Goal: Navigation & Orientation: Understand site structure

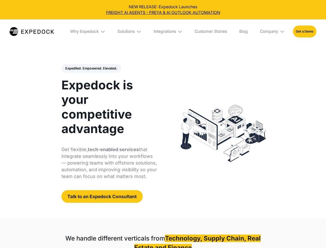
select select
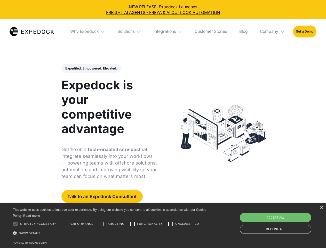
click at [163, 32] on div "Integrations" at bounding box center [165, 31] width 22 height 5
click at [88, 32] on div "Why Expedock" at bounding box center [80, 31] width 29 height 5
click at [130, 32] on div "Solutions" at bounding box center [121, 31] width 17 height 5
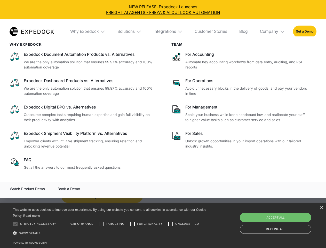
click at [169, 32] on div "Integrations" at bounding box center [165, 31] width 22 height 5
click at [273, 32] on div "Company" at bounding box center [269, 31] width 18 height 5
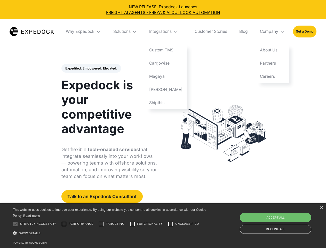
click at [91, 68] on div "Expedited. Empowered. Elevated. Automate Freight Document Extraction at 99.97% …" at bounding box center [110, 133] width 96 height 139
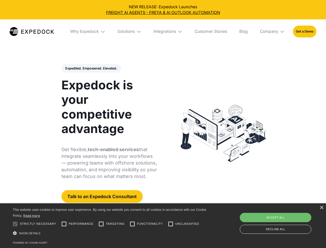
click at [15, 224] on div at bounding box center [15, 224] width 10 height 10
click at [64, 224] on input "Performance" at bounding box center [64, 224] width 10 height 10
checkbox input "true"
click at [101, 224] on input "Targeting" at bounding box center [101, 224] width 10 height 10
checkbox input "true"
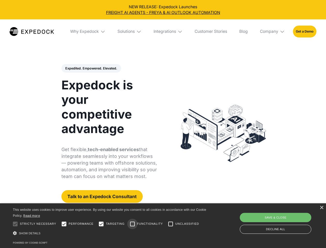
click at [133, 224] on input "Functionality" at bounding box center [132, 224] width 10 height 10
checkbox input "true"
